Goal: Information Seeking & Learning: Learn about a topic

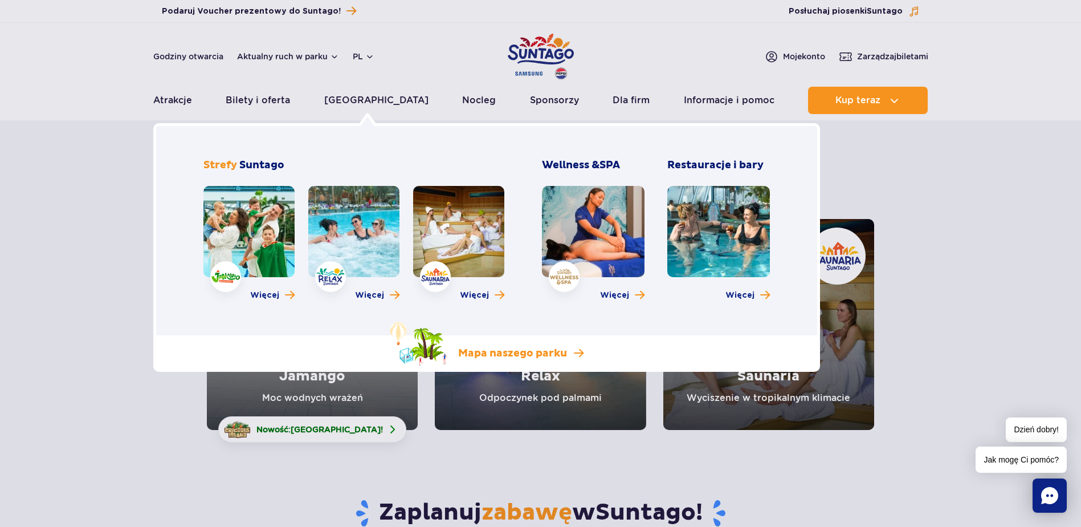
click at [454, 356] on link "Mapa naszego parku" at bounding box center [487, 343] width 194 height 44
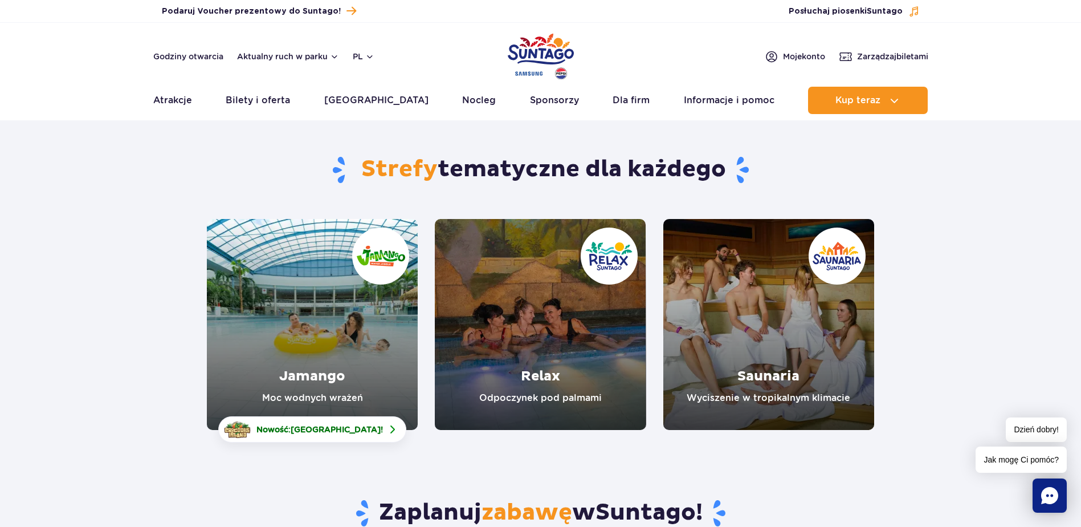
click at [754, 337] on link "Saunaria" at bounding box center [768, 324] width 211 height 211
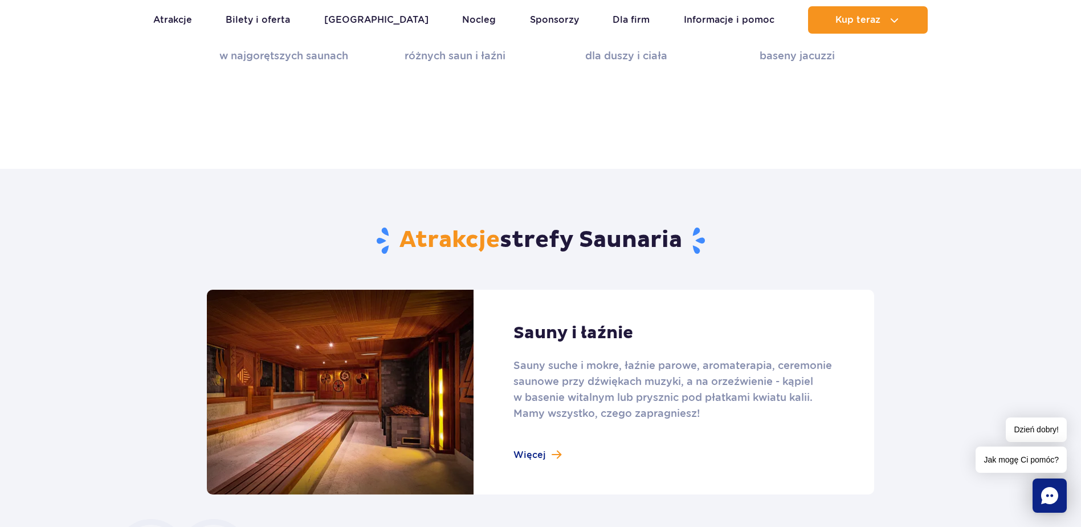
scroll to position [684, 0]
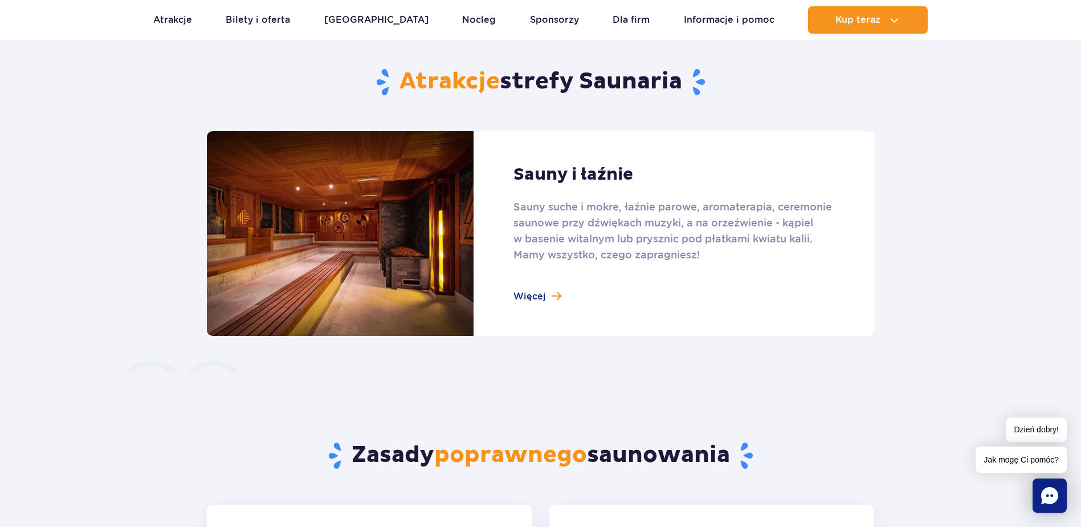
click at [557, 305] on link at bounding box center [540, 233] width 667 height 205
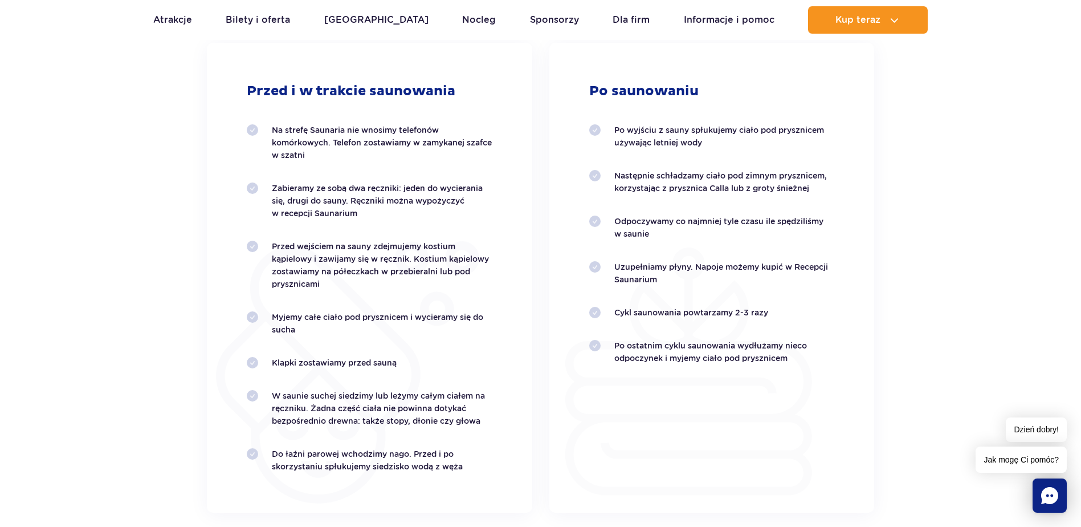
scroll to position [2052, 0]
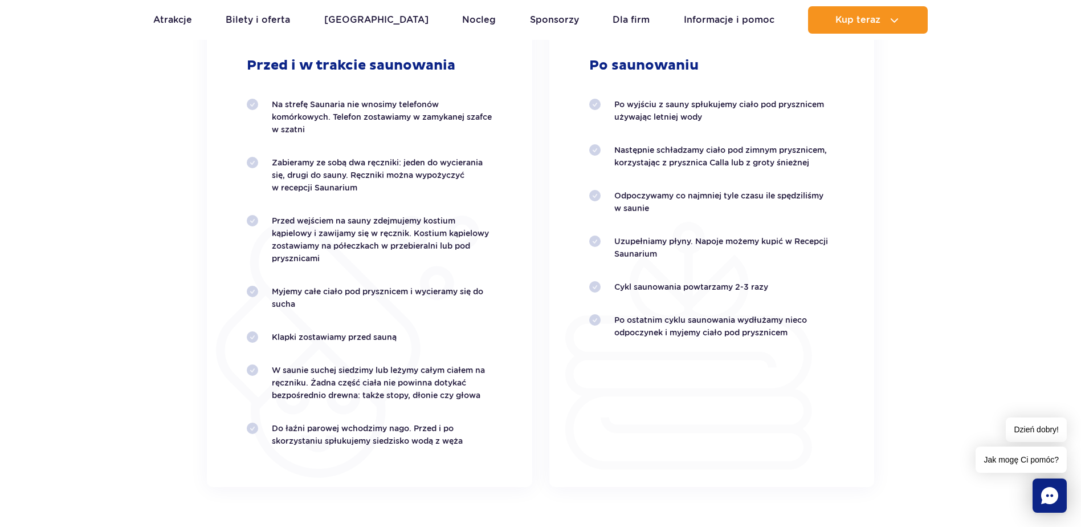
drag, startPoint x: 390, startPoint y: 175, endPoint x: 428, endPoint y: 188, distance: 40.4
click at [428, 188] on p "Zabieramy ze sobą dwa ręczniki: jeden do wycierania się, drugi do sauny. Ręczni…" at bounding box center [382, 175] width 221 height 38
drag, startPoint x: 428, startPoint y: 188, endPoint x: 408, endPoint y: 209, distance: 29.0
click at [408, 209] on ol "Na strefę Saunaria nie wnosimy telefonów komórkowych. Telefon zostawiamy w zamy…" at bounding box center [370, 272] width 246 height 349
drag, startPoint x: 377, startPoint y: 242, endPoint x: 449, endPoint y: 260, distance: 74.8
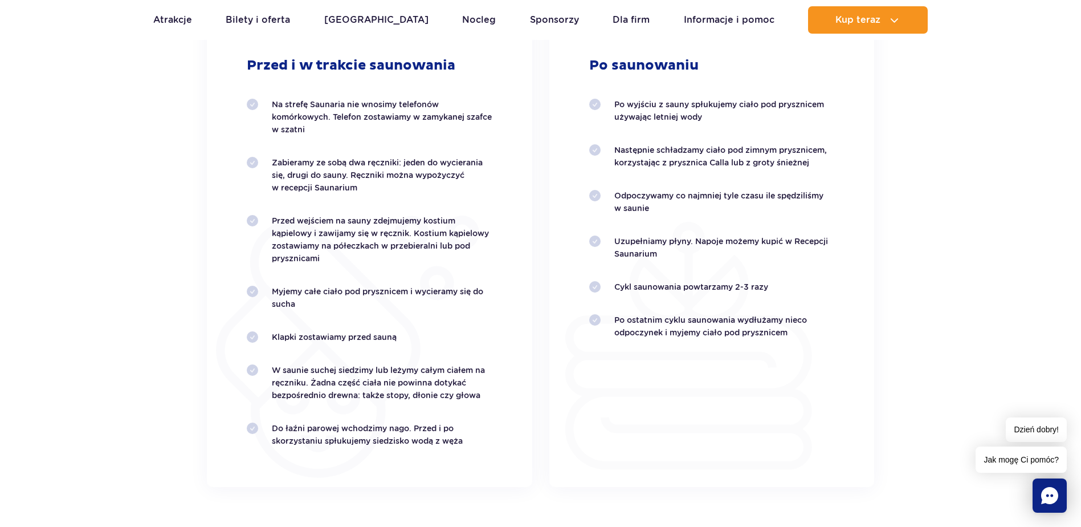
click at [449, 260] on p "Przed wejściem na sauny zdejmujemy kostium kąpielowy i zawijamy się w ręcznik. …" at bounding box center [382, 239] width 221 height 50
drag, startPoint x: 449, startPoint y: 260, endPoint x: 405, endPoint y: 259, distance: 43.9
click at [405, 259] on p "Przed wejściem na sauny zdejmujemy kostium kąpielowy i zawijamy się w ręcznik. …" at bounding box center [382, 239] width 221 height 50
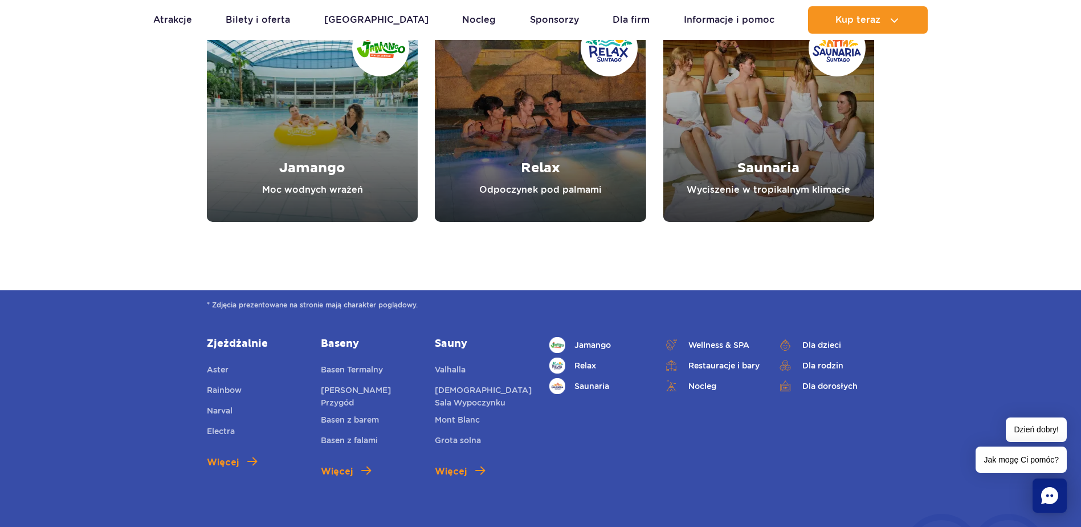
scroll to position [3893, 0]
